Goal: Task Accomplishment & Management: Use online tool/utility

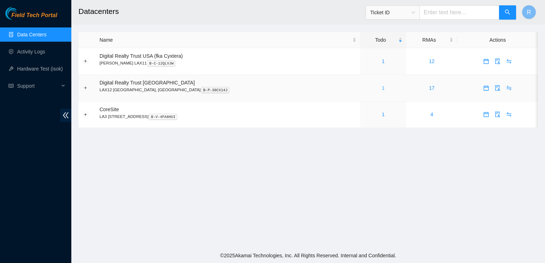
click at [382, 88] on link "1" at bounding box center [383, 88] width 3 height 6
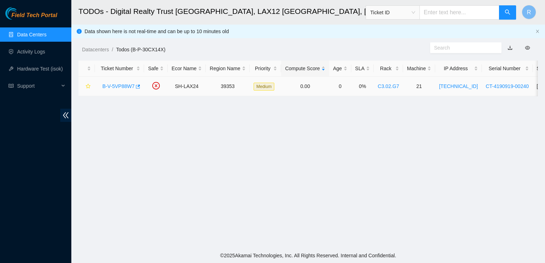
click at [123, 85] on link "B-V-5VP88W7" at bounding box center [118, 86] width 32 height 6
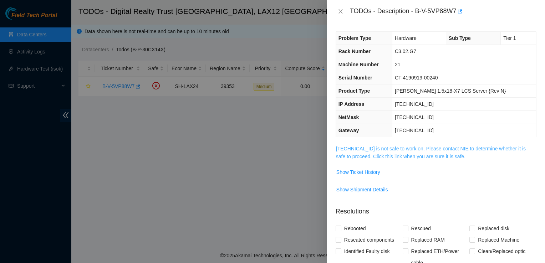
click at [358, 150] on link "[TECHNICAL_ID] is not safe to work on. Please contact NIE to determine whether …" at bounding box center [431, 153] width 190 height 14
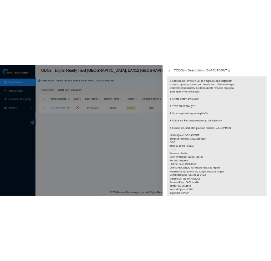
scroll to position [155, 0]
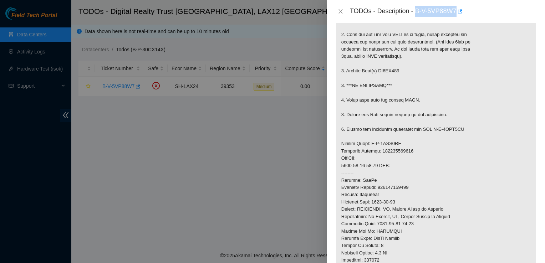
drag, startPoint x: 415, startPoint y: 9, endPoint x: 455, endPoint y: 11, distance: 39.6
click at [455, 11] on div "TODOs - Description - B-V-5VP88W7" at bounding box center [443, 11] width 186 height 11
copy div "B-V-5VP88W7"
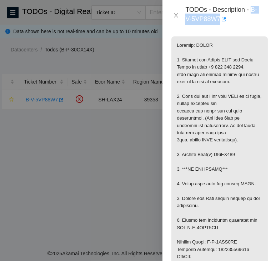
scroll to position [195, 0]
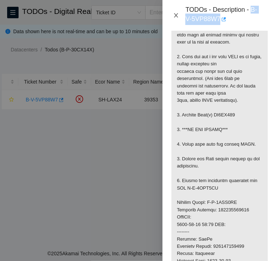
click at [176, 15] on icon "close" at bounding box center [176, 15] width 4 height 4
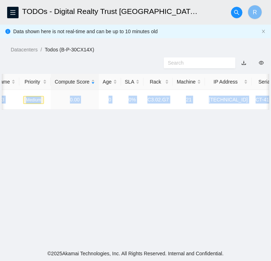
scroll to position [0, 256]
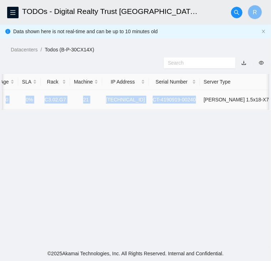
drag, startPoint x: 20, startPoint y: 97, endPoint x: 185, endPoint y: 99, distance: 165.1
click at [185, 99] on tr "B-V-5VP88W7 SH-LAX24 39353 Medium 0.00 0 0% C3.02.G7 21 [TECHNICAL_ID] CT-41909…" at bounding box center [31, 100] width 573 height 20
copy tr "B-V-5VP88W7 SH-LAX24 39353 Medium 0.00 0 0% C3.02.G7 21 [TECHNICAL_ID] CT-41909…"
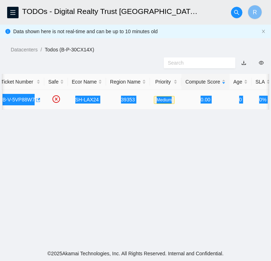
scroll to position [0, 0]
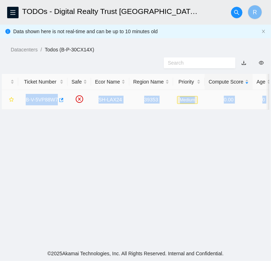
click at [37, 99] on link "B-V-5VP88W7" at bounding box center [42, 100] width 32 height 6
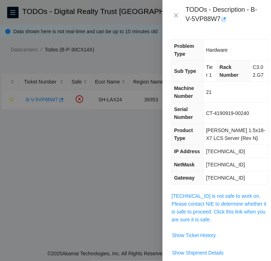
click at [220, 207] on span "[TECHNICAL_ID] is not safe to work on. Please contact NIE to determine whether …" at bounding box center [219, 207] width 96 height 31
click at [221, 205] on link "[TECHNICAL_ID] is not safe to work on. Please contact NIE to determine whether …" at bounding box center [218, 207] width 94 height 29
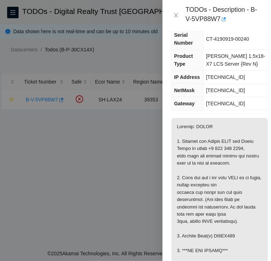
scroll to position [148, 0]
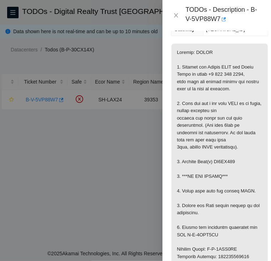
click at [229, 166] on p at bounding box center [219, 252] width 96 height 419
copy p "ZC1AL913"
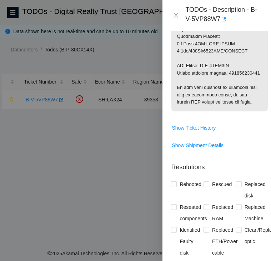
scroll to position [499, 0]
drag, startPoint x: 204, startPoint y: 71, endPoint x: 235, endPoint y: 72, distance: 31.4
copy p "B-V-5VUV0CL"
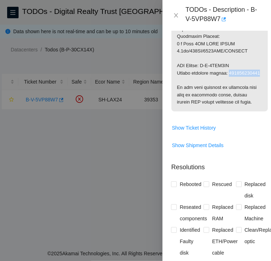
copy p "463470058649"
